Goal: Navigation & Orientation: Understand site structure

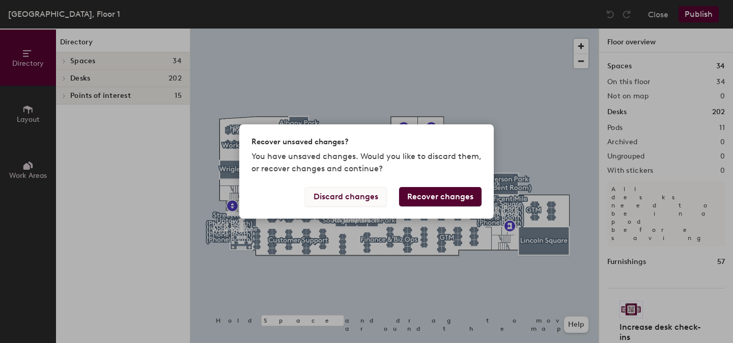
click at [352, 197] on button "Discard changes" at bounding box center [346, 196] width 82 height 19
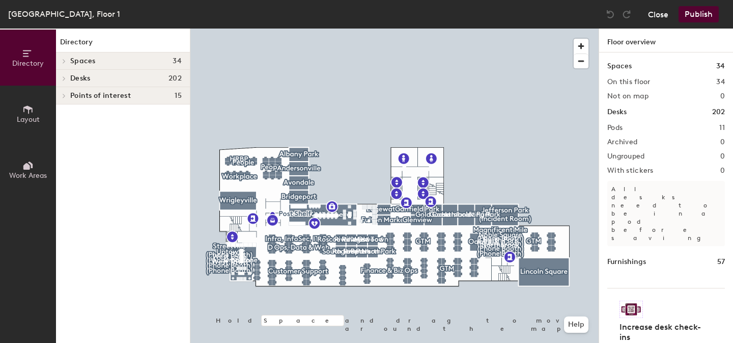
click at [658, 14] on button "Close" at bounding box center [658, 14] width 20 height 16
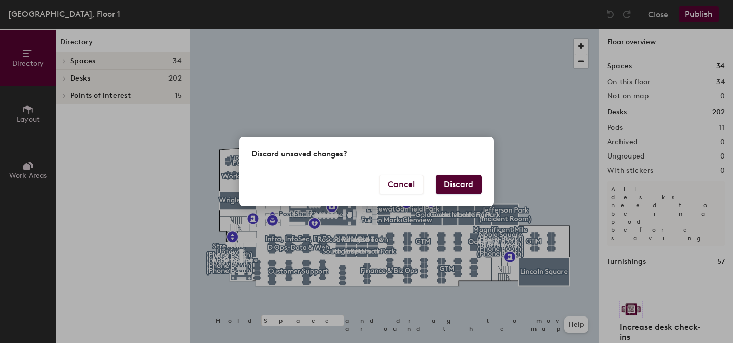
click at [455, 184] on button "Discard" at bounding box center [459, 184] width 46 height 19
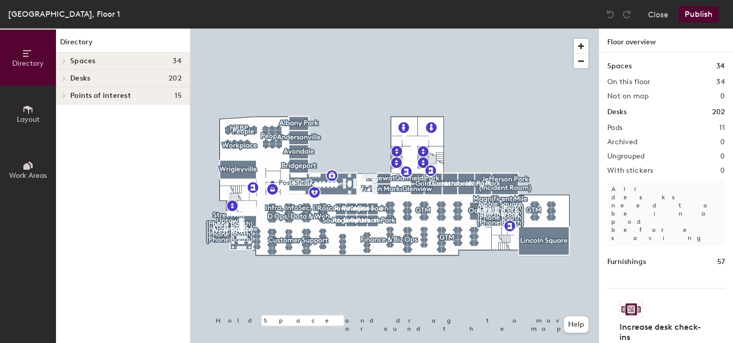
click at [160, 75] on h4 "Desks 202" at bounding box center [126, 78] width 112 height 8
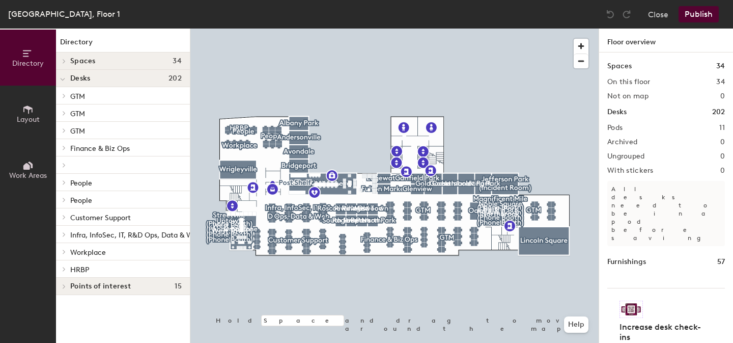
click at [89, 252] on span "Workplace" at bounding box center [88, 252] width 36 height 9
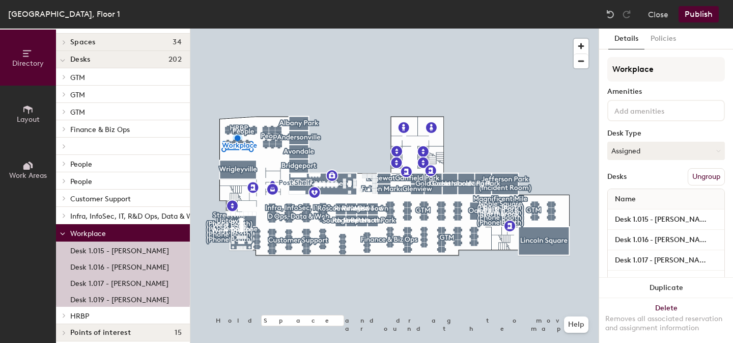
scroll to position [22, 0]
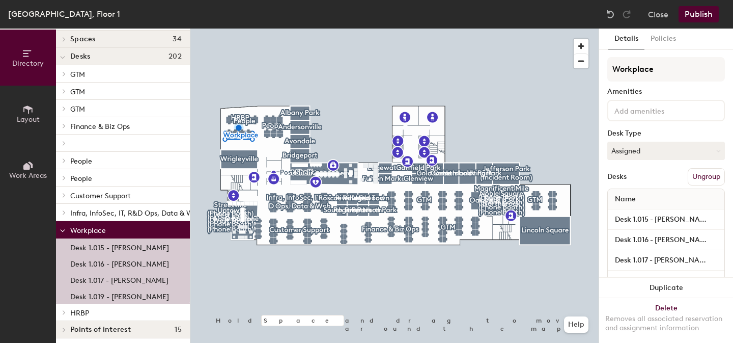
click at [77, 214] on span "Infra, InfoSec, IT, R&D Ops, Data & Web" at bounding box center [135, 213] width 131 height 9
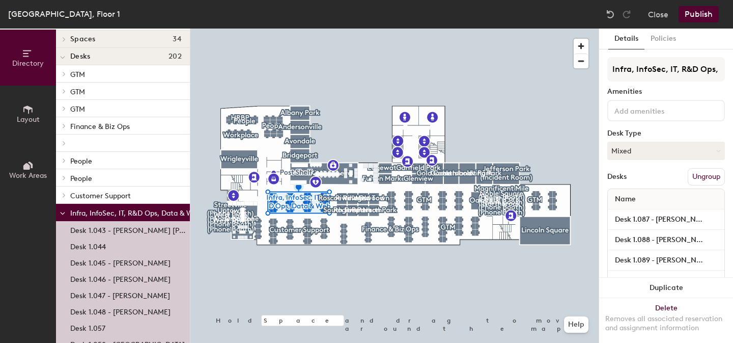
click at [63, 214] on icon at bounding box center [62, 213] width 5 height 4
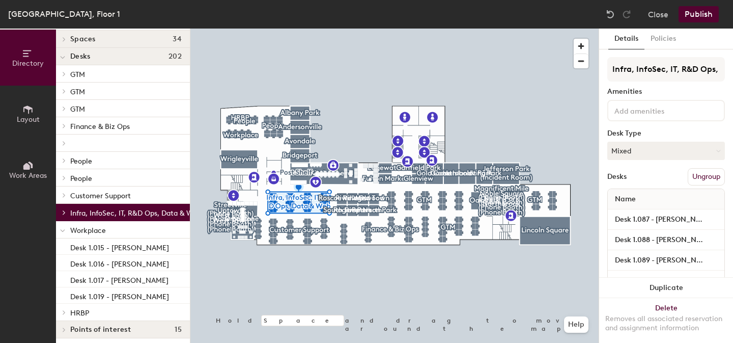
click at [63, 232] on icon at bounding box center [63, 231] width 4 height 2
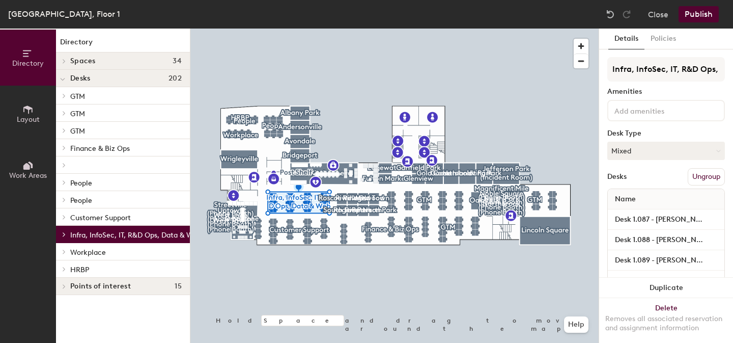
click at [64, 216] on icon at bounding box center [64, 217] width 2 height 4
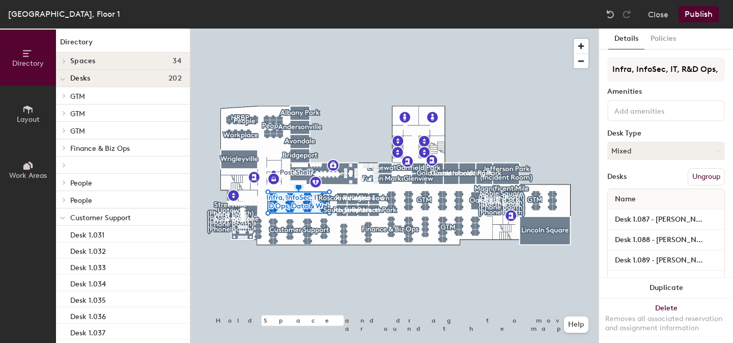
click at [69, 219] on div at bounding box center [62, 216] width 13 height 17
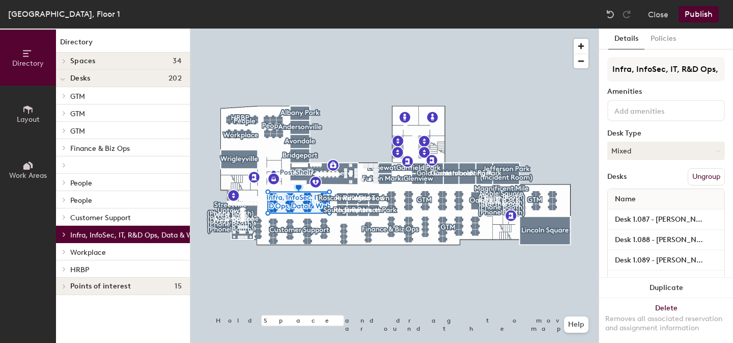
click at [105, 215] on span "Customer Support" at bounding box center [100, 217] width 61 height 9
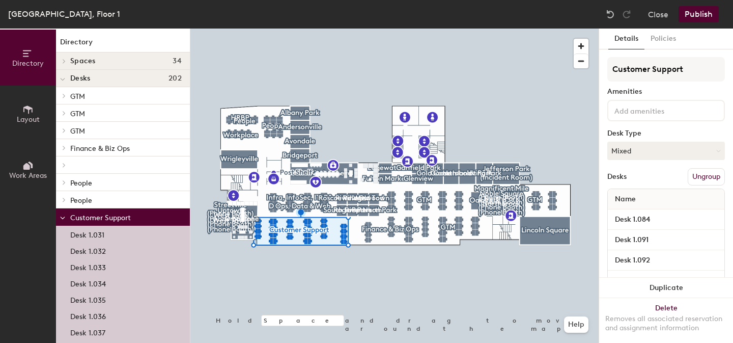
click at [105, 215] on span "Customer Support" at bounding box center [100, 217] width 61 height 9
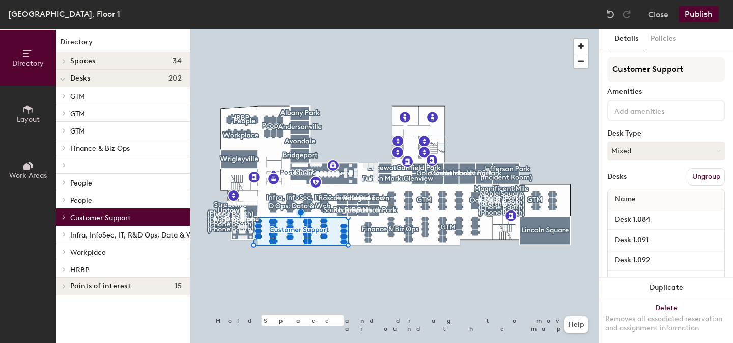
click at [102, 234] on span "Infra, InfoSec, IT, R&D Ops, Data & Web" at bounding box center [135, 235] width 131 height 9
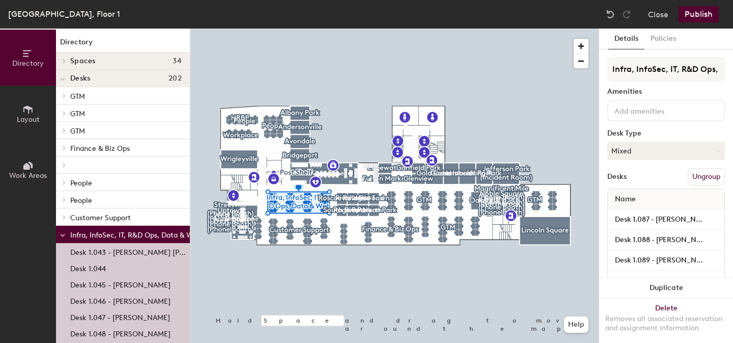
click at [102, 234] on span "Infra, InfoSec, IT, R&D Ops, Data & Web" at bounding box center [135, 235] width 131 height 9
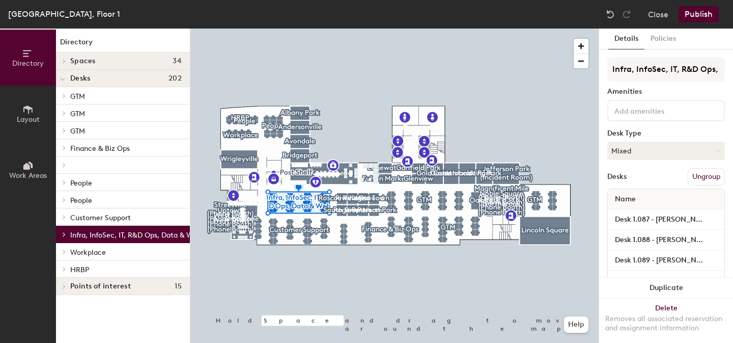
click at [98, 266] on p "HRBP" at bounding box center [126, 268] width 112 height 13
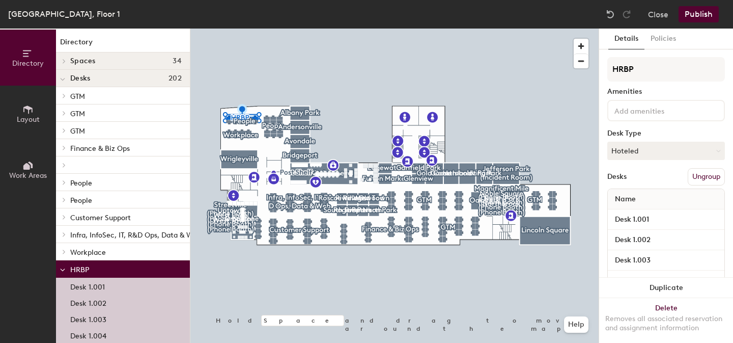
click at [98, 266] on p "HRBP" at bounding box center [126, 268] width 112 height 13
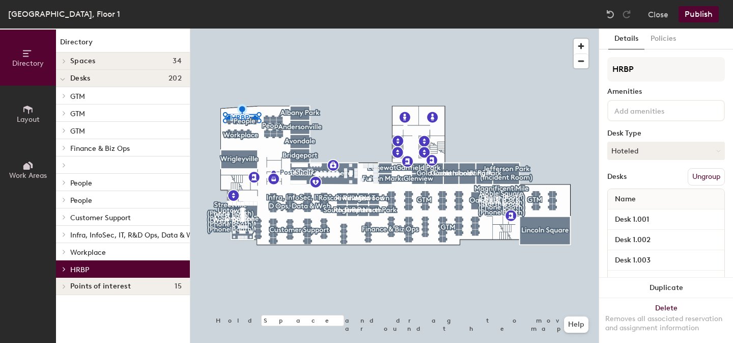
click at [97, 184] on p "People" at bounding box center [126, 182] width 112 height 13
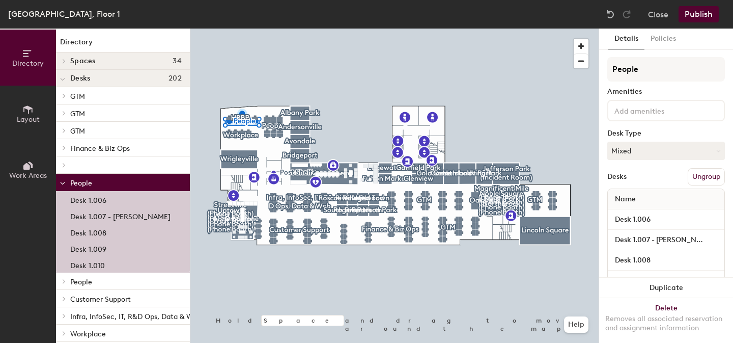
click at [101, 184] on p "People" at bounding box center [126, 182] width 112 height 13
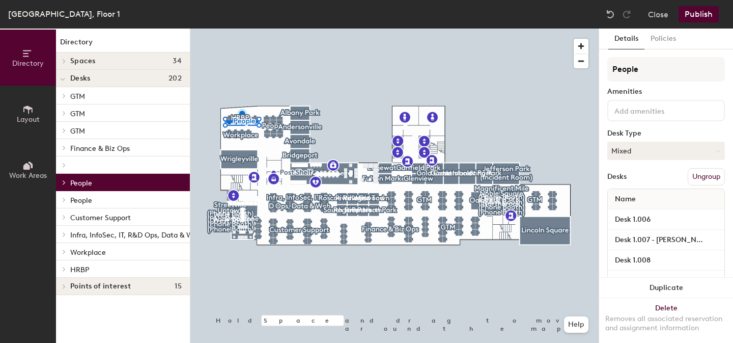
click at [101, 184] on p "People" at bounding box center [126, 182] width 112 height 13
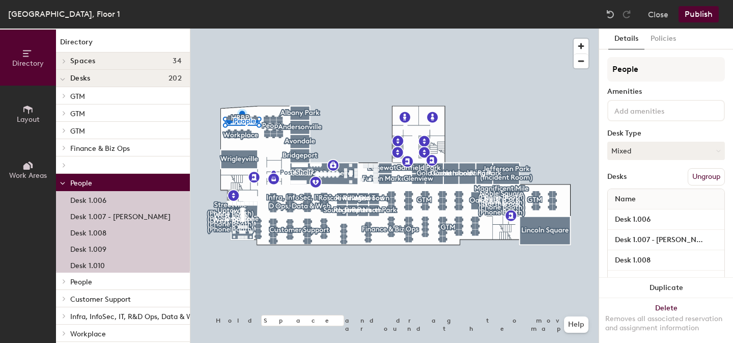
click at [101, 184] on p "People" at bounding box center [126, 182] width 112 height 13
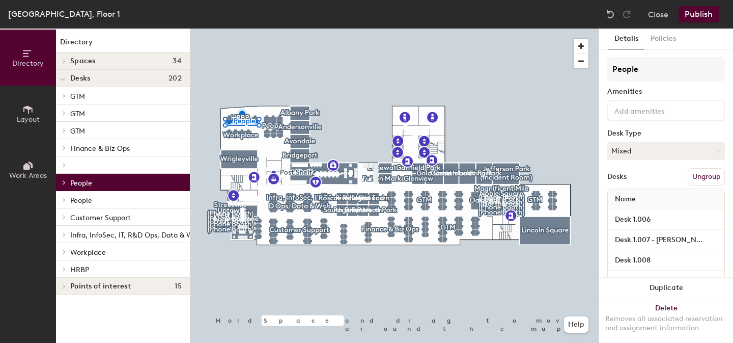
click at [95, 202] on p "People" at bounding box center [126, 199] width 112 height 13
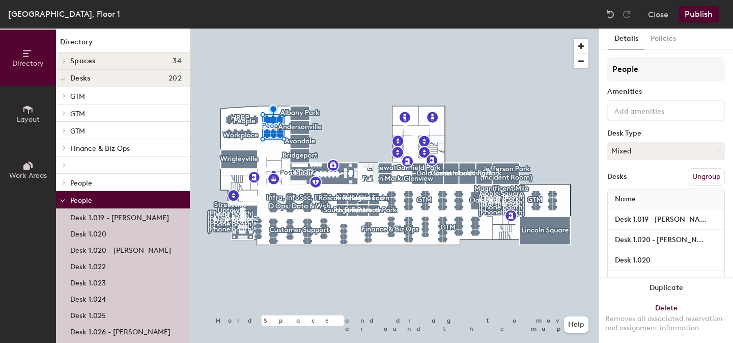
click at [95, 202] on p "People" at bounding box center [126, 199] width 112 height 13
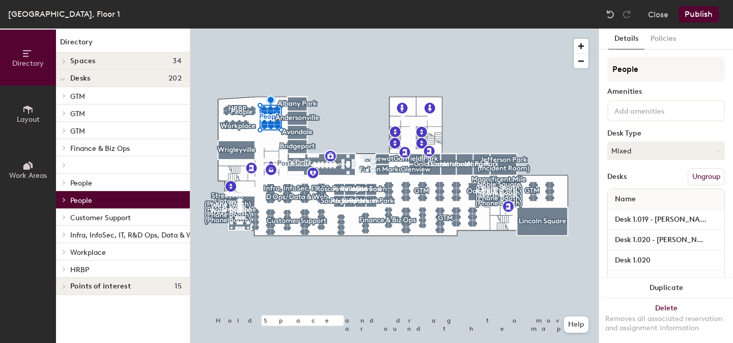
click at [128, 235] on span "Infra, InfoSec, IT, R&D Ops, Data & Web" at bounding box center [135, 235] width 131 height 9
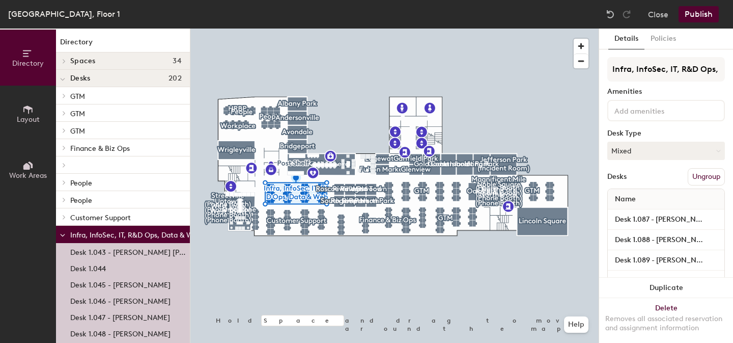
click at [119, 234] on span "Infra, InfoSec, IT, R&D Ops, Data & Web" at bounding box center [135, 235] width 131 height 9
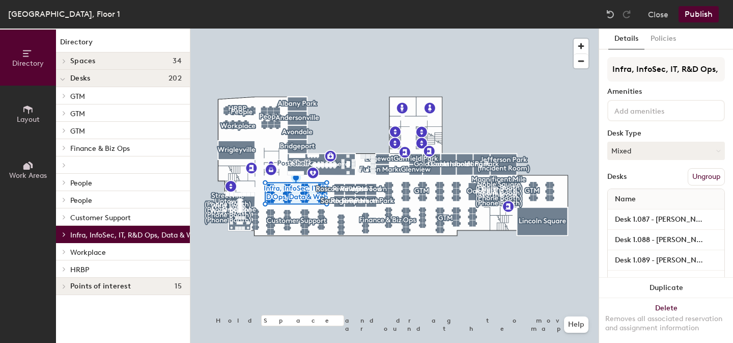
click at [67, 147] on span at bounding box center [63, 147] width 9 height 5
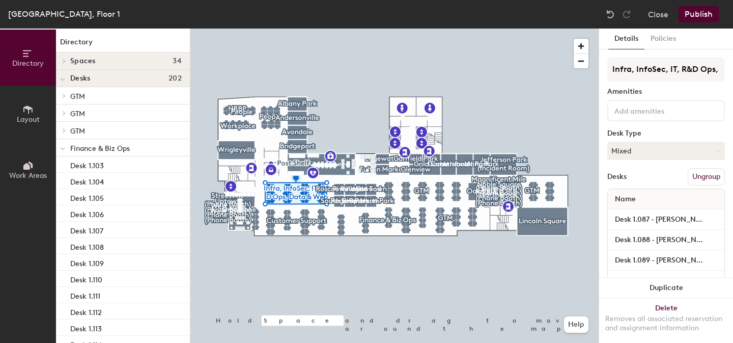
click at [65, 149] on div at bounding box center [62, 147] width 13 height 17
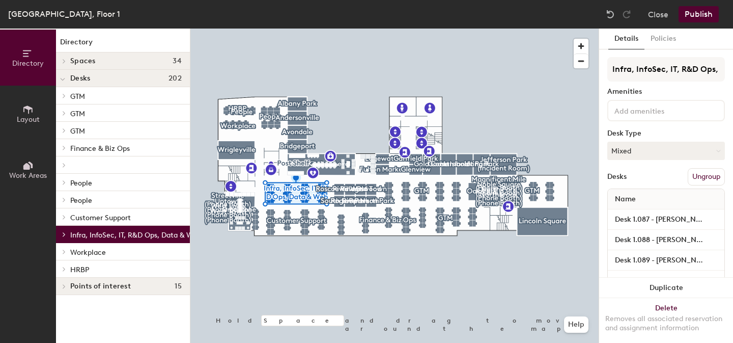
click at [88, 145] on span "Finance & Biz Ops" at bounding box center [100, 148] width 60 height 9
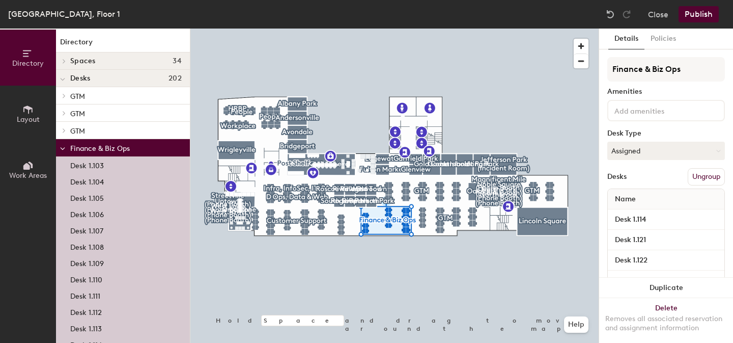
click at [60, 147] on span at bounding box center [62, 148] width 5 height 9
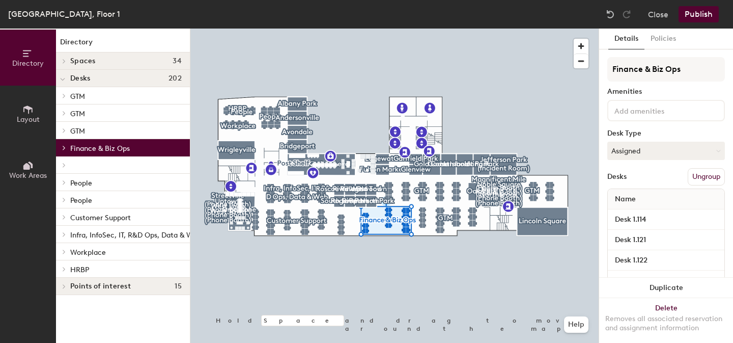
click at [89, 78] on span "Desks" at bounding box center [80, 78] width 20 height 8
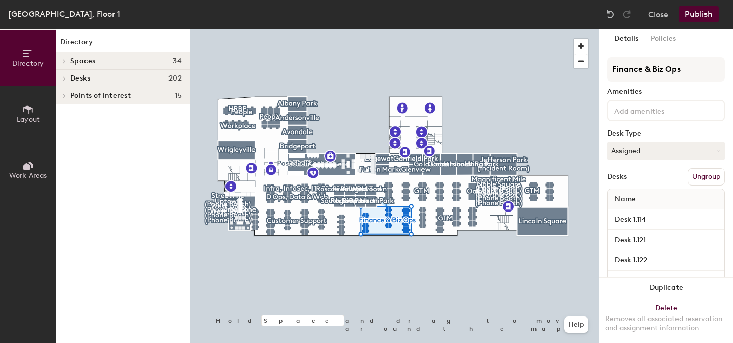
click at [134, 96] on h4 "Points of interest 15" at bounding box center [126, 96] width 112 height 8
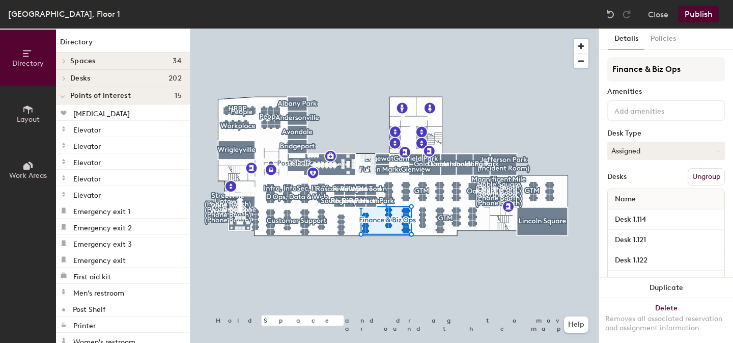
click at [92, 95] on span "Points of interest" at bounding box center [100, 96] width 61 height 8
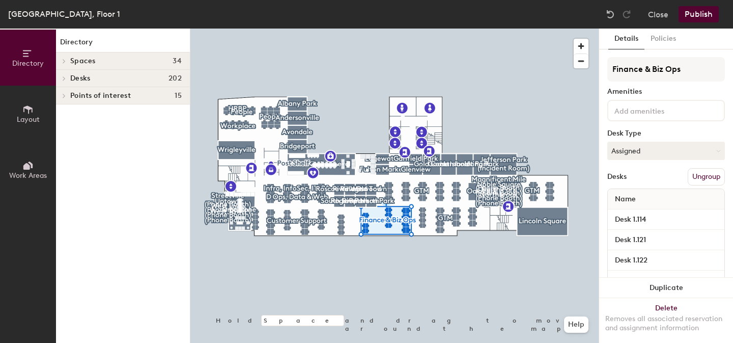
click at [26, 111] on icon at bounding box center [27, 109] width 11 height 11
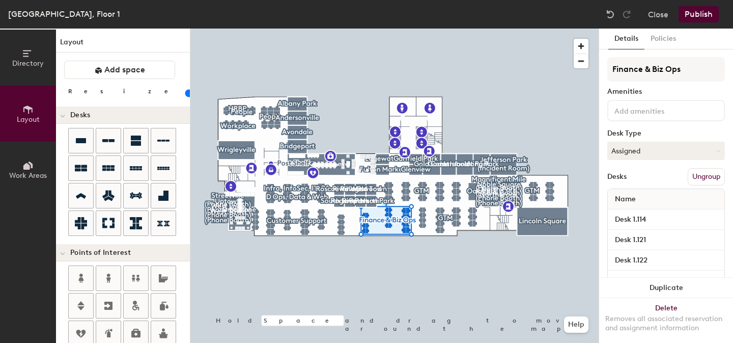
click at [29, 172] on span "Work Areas" at bounding box center [28, 175] width 38 height 9
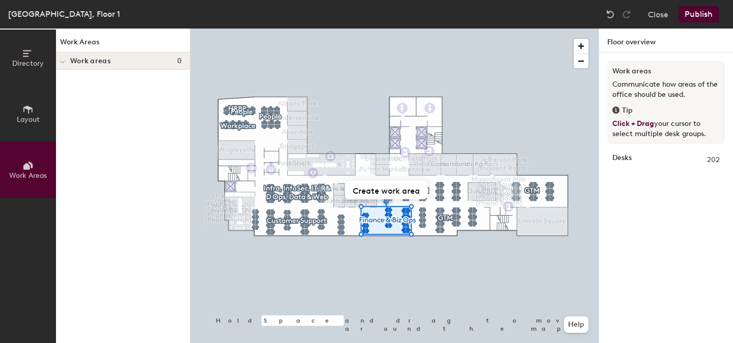
click at [27, 60] on span "Directory" at bounding box center [28, 63] width 32 height 9
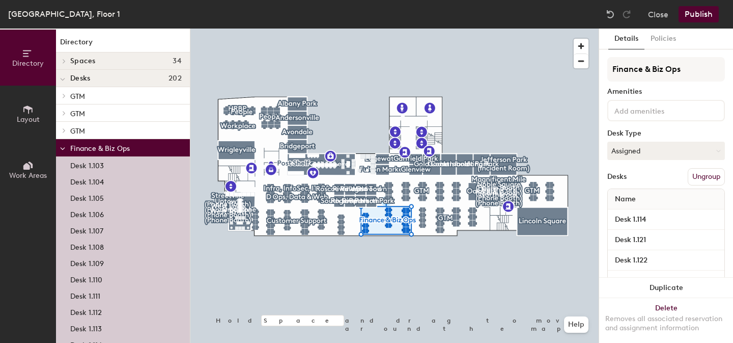
click at [52, 18] on div "[GEOGRAPHIC_DATA], Floor 1" at bounding box center [64, 14] width 112 height 13
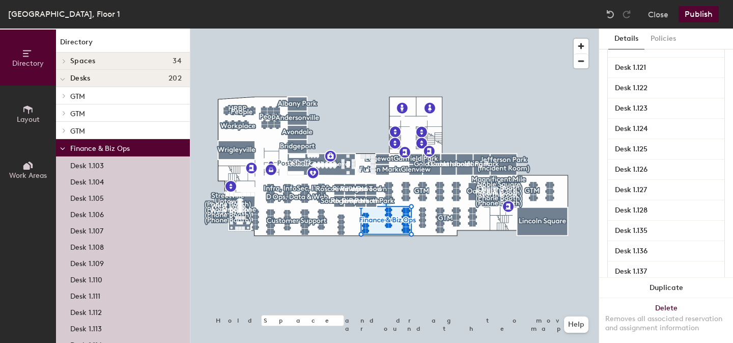
scroll to position [173, 0]
click at [662, 14] on button "Close" at bounding box center [658, 14] width 20 height 16
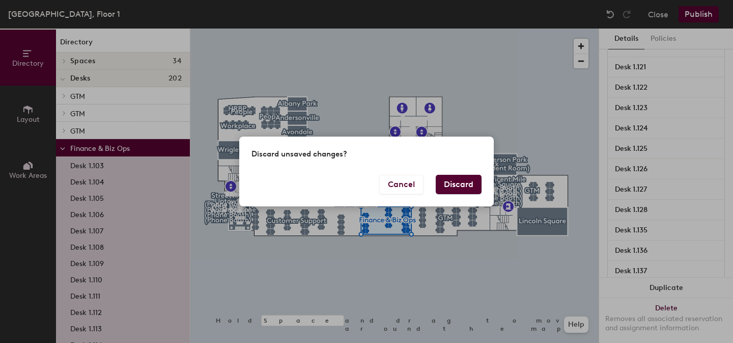
click at [468, 181] on button "Discard" at bounding box center [459, 184] width 46 height 19
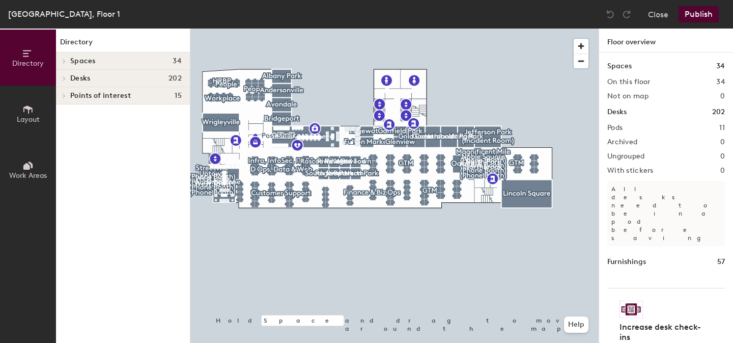
click at [29, 51] on icon at bounding box center [27, 53] width 11 height 11
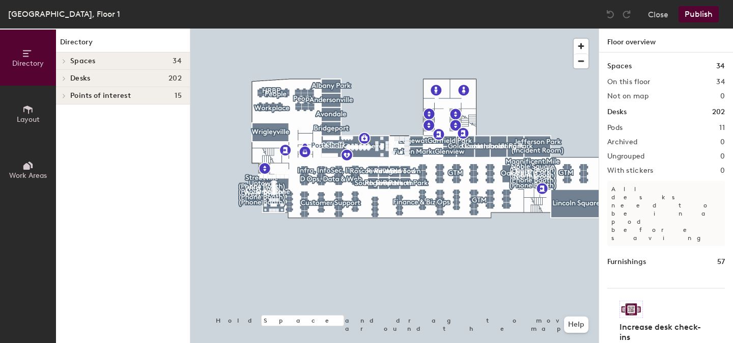
click at [628, 40] on h1 "Floor overview" at bounding box center [666, 41] width 134 height 24
click at [657, 13] on button "Close" at bounding box center [658, 14] width 20 height 16
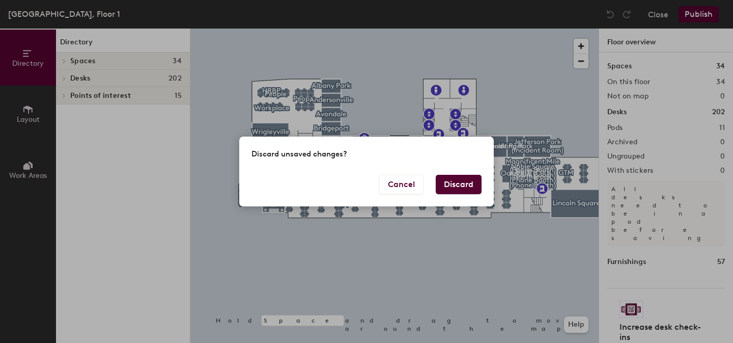
click at [456, 185] on button "Discard" at bounding box center [459, 184] width 46 height 19
